Goal: Task Accomplishment & Management: Manage account settings

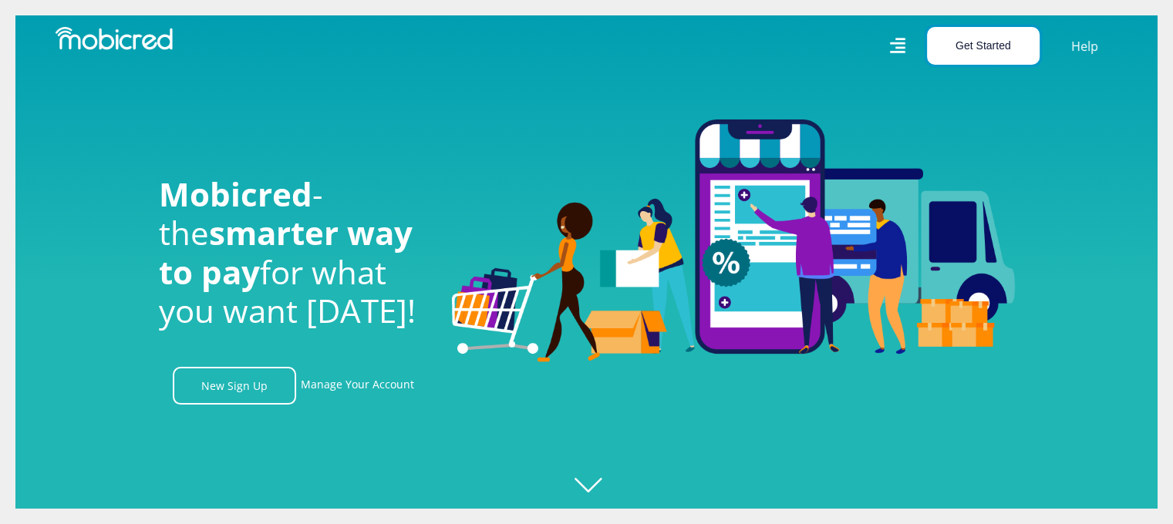
click at [984, 50] on button "Get Started" at bounding box center [983, 46] width 113 height 38
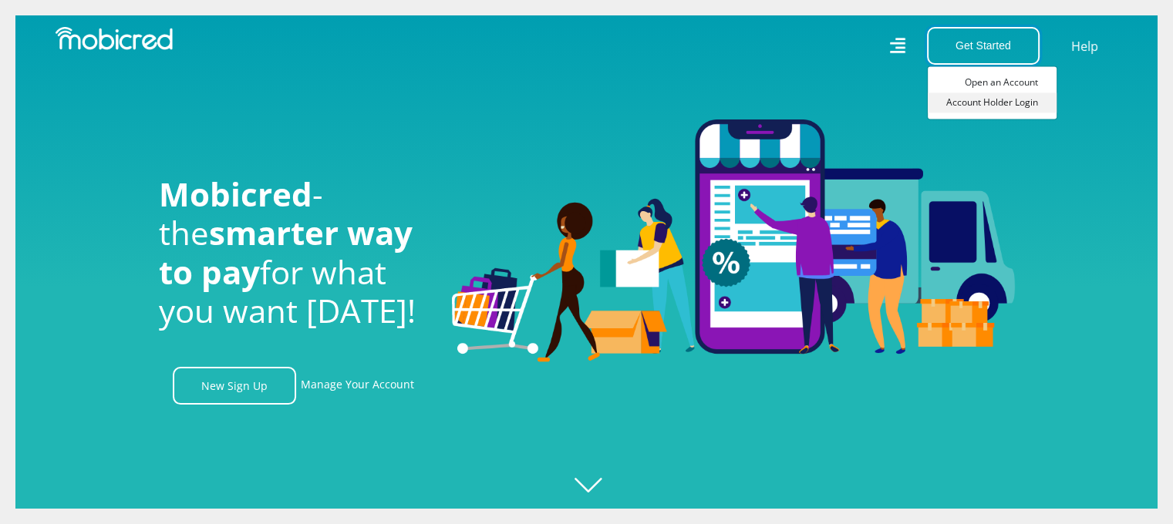
scroll to position [0, 1977]
click at [974, 96] on link "Account Holder Login" at bounding box center [992, 103] width 129 height 20
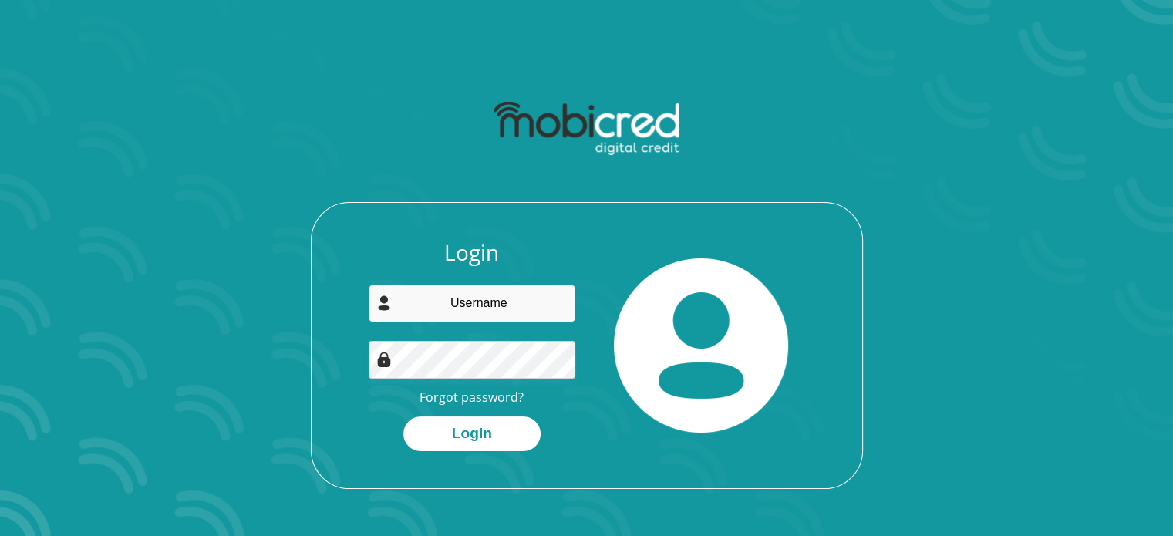
click at [418, 299] on input "email" at bounding box center [472, 304] width 207 height 38
type input "tracy.siphesihle@gmail.com"
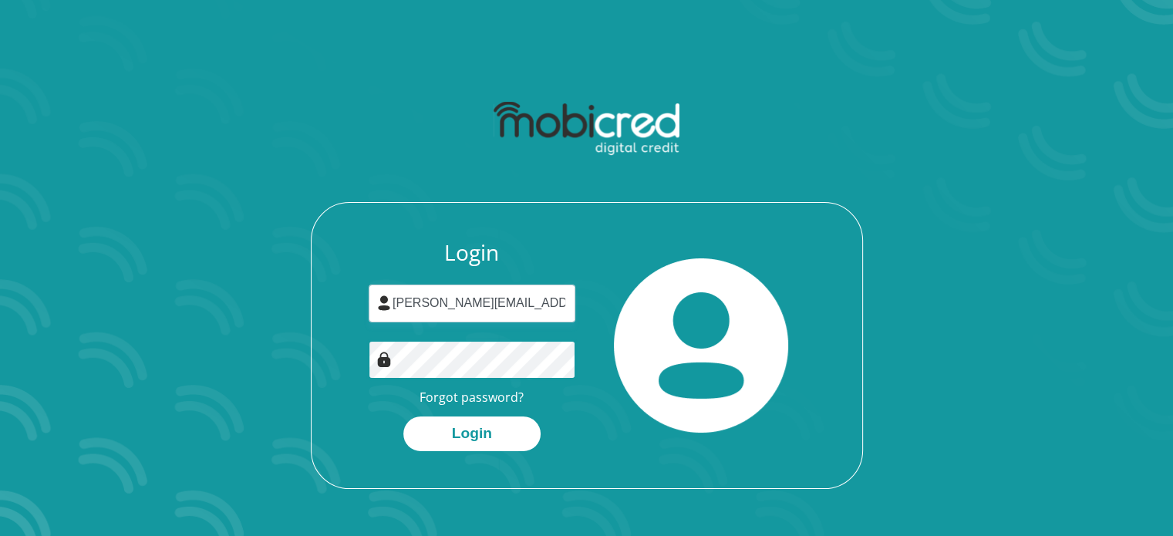
scroll to position [88, 0]
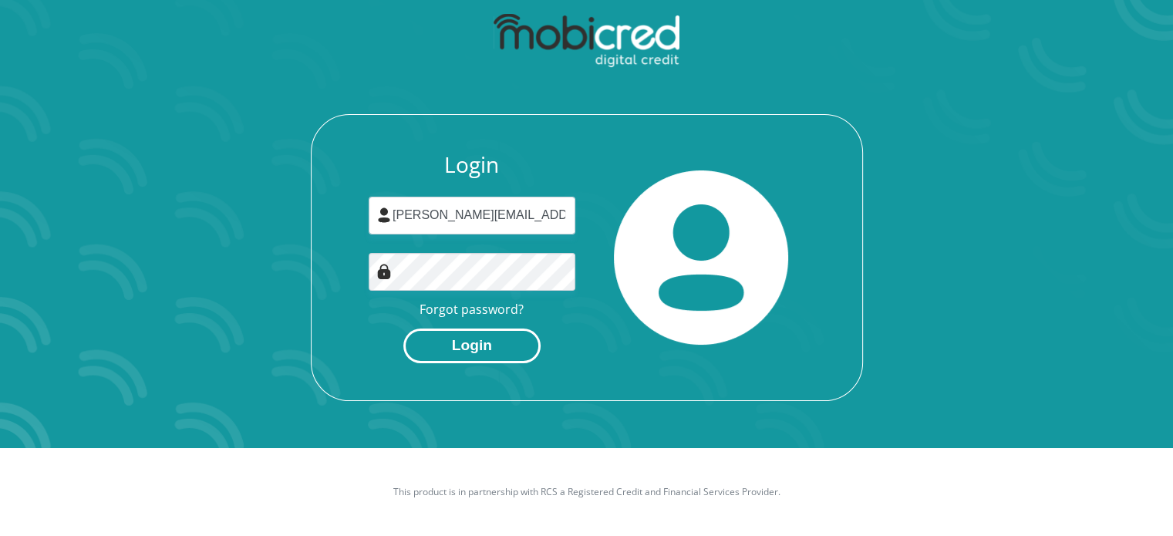
click at [450, 348] on button "Login" at bounding box center [471, 345] width 137 height 35
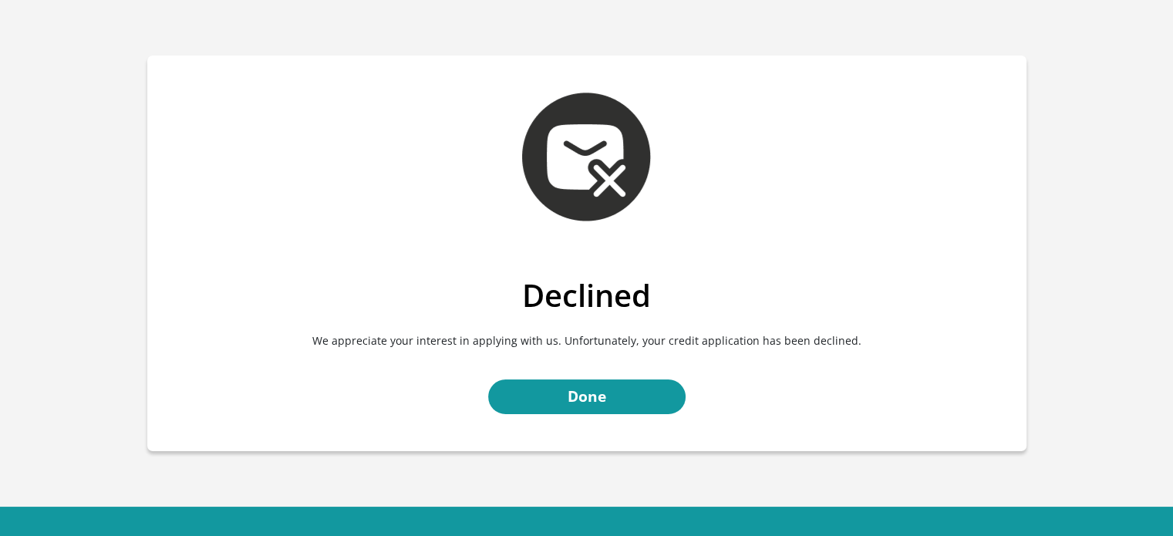
scroll to position [57, 0]
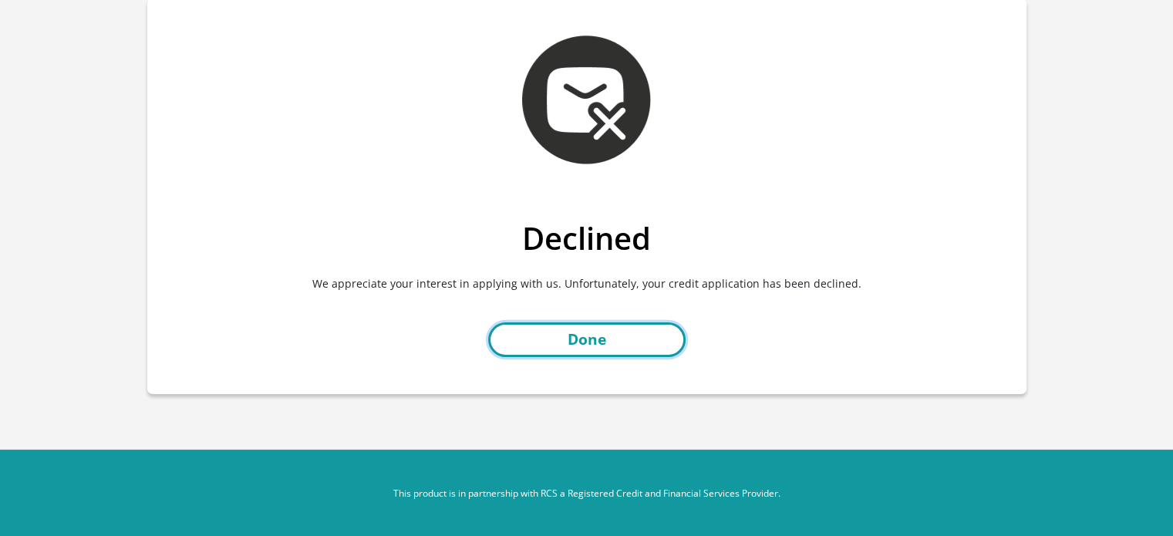
click at [537, 331] on link "Done" at bounding box center [586, 339] width 197 height 35
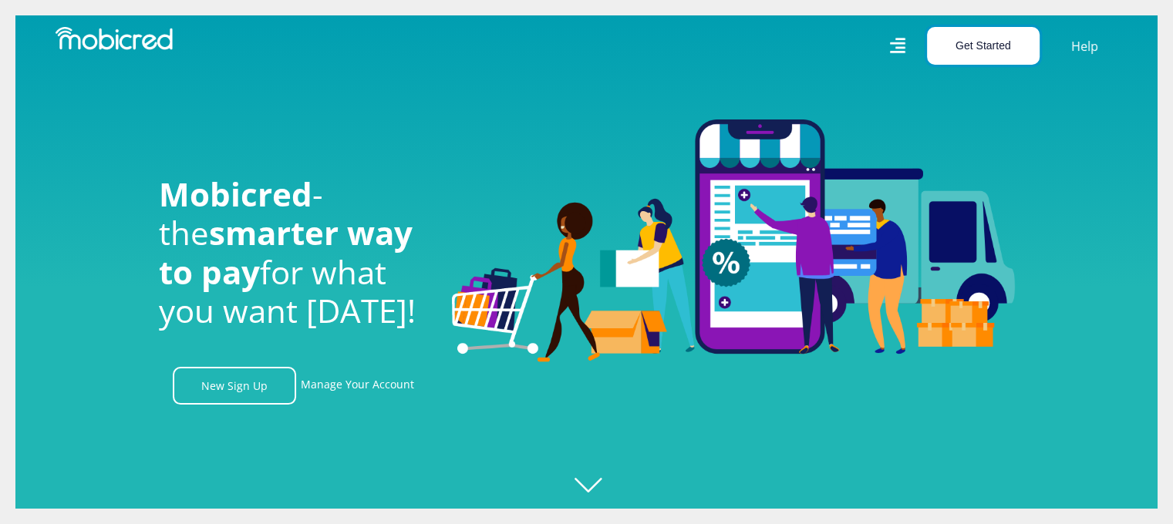
click at [965, 62] on button "Get Started" at bounding box center [983, 46] width 113 height 38
